Goal: Find specific page/section: Find specific page/section

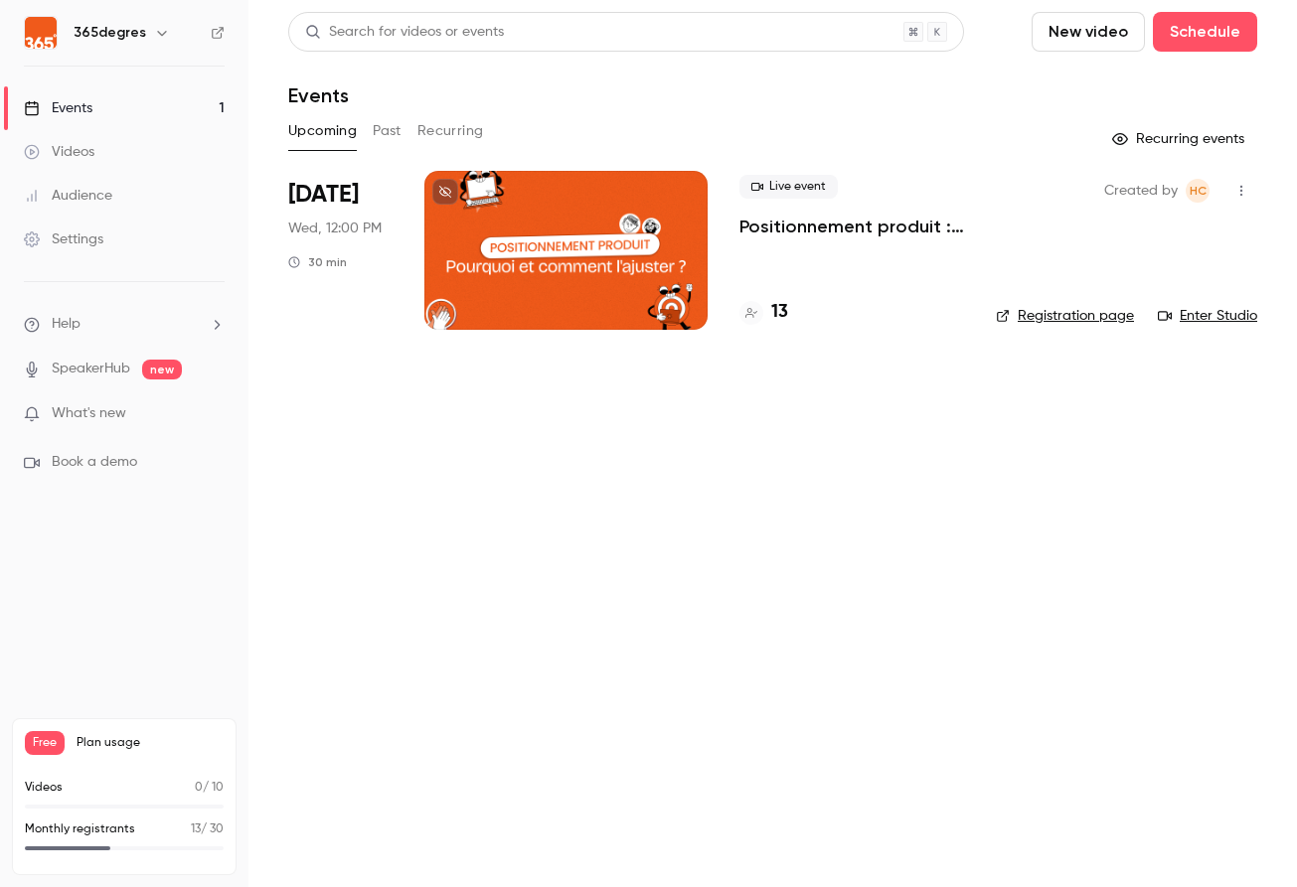
click at [781, 307] on h4 "13" at bounding box center [779, 312] width 17 height 27
